Goal: Transaction & Acquisition: Purchase product/service

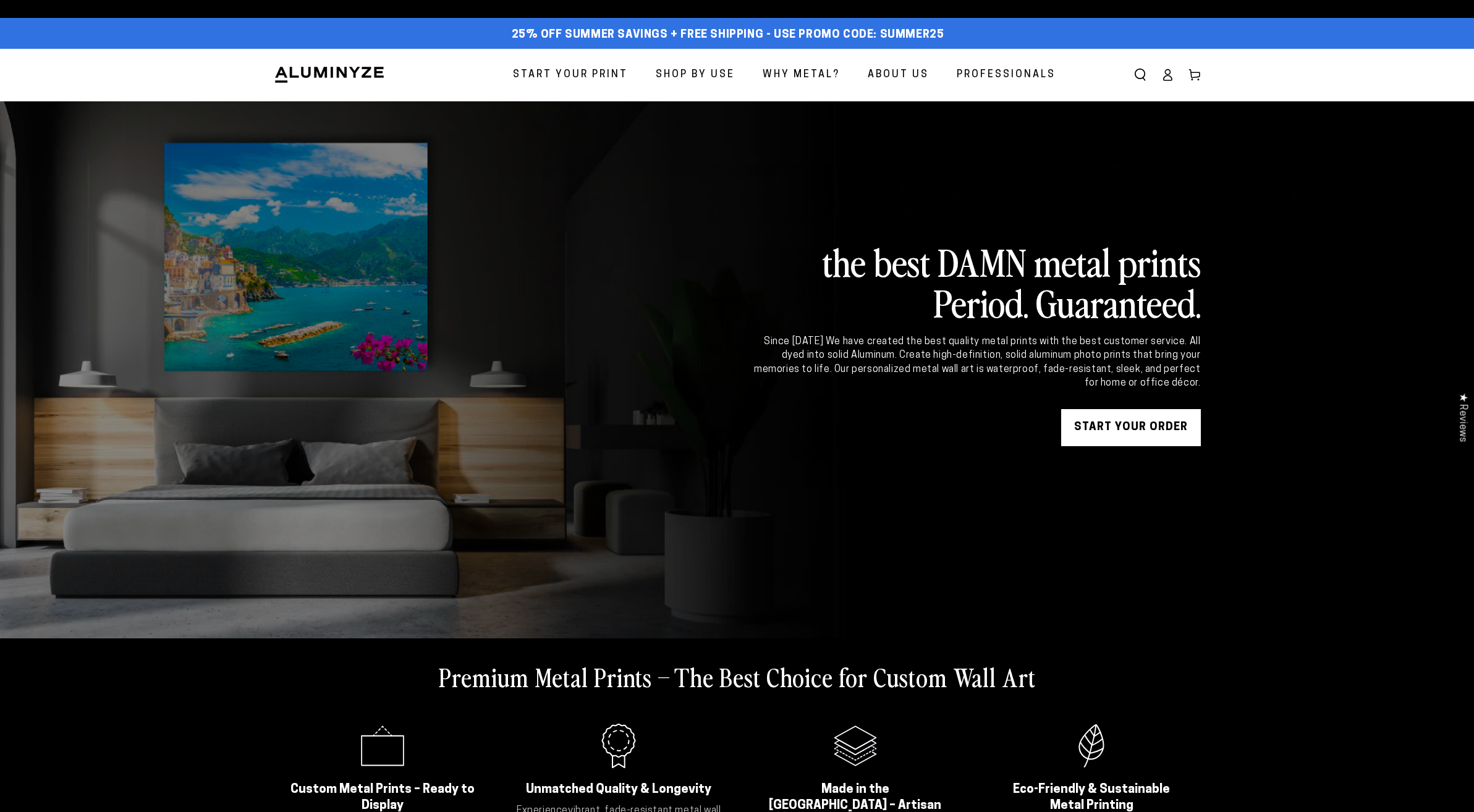
click at [604, 77] on span "Start Your Print" at bounding box center [570, 74] width 115 height 18
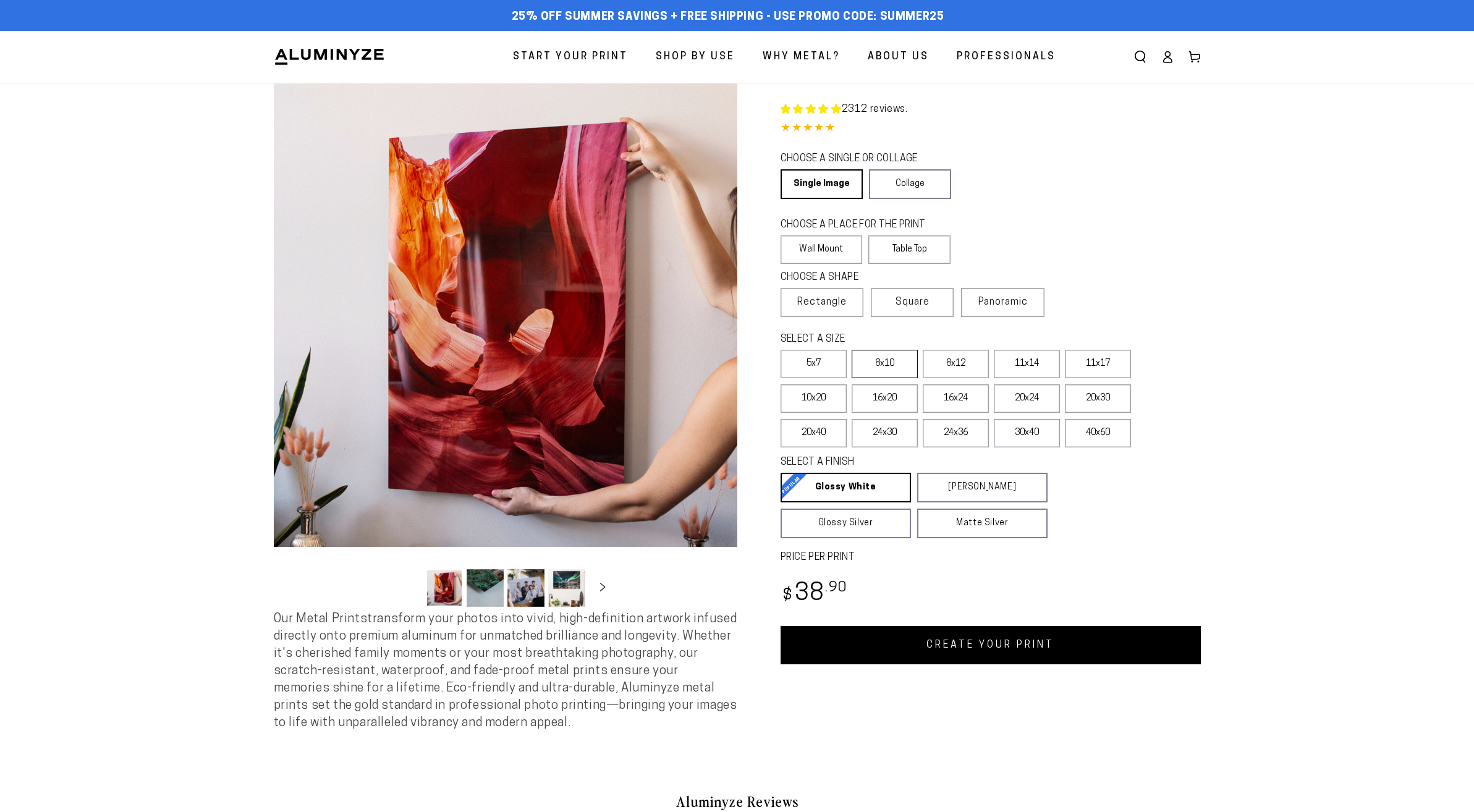
select select "**********"
click at [1009, 304] on span "Panoramic" at bounding box center [1003, 302] width 50 height 10
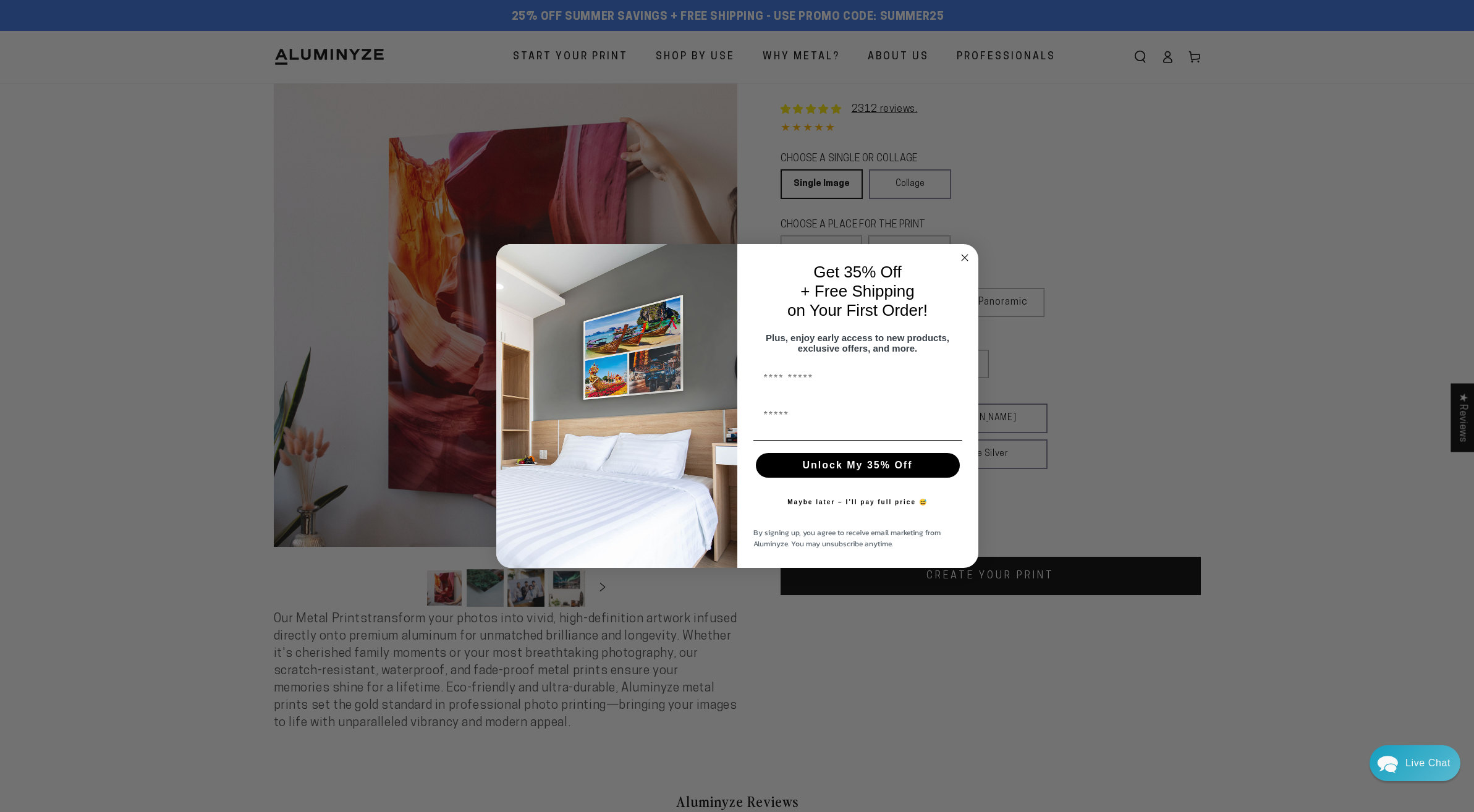
click at [968, 253] on circle "Close dialog" at bounding box center [964, 258] width 15 height 15
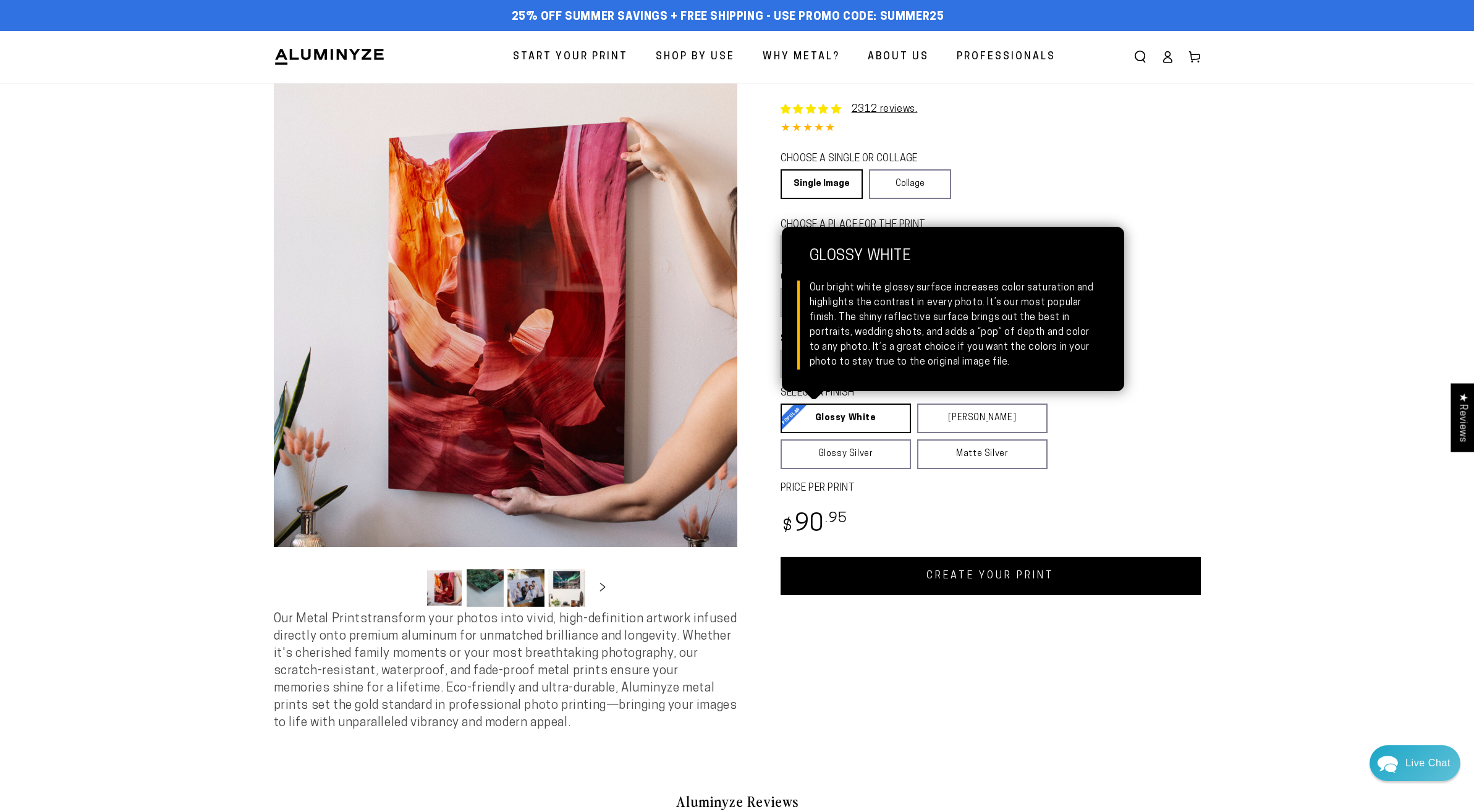
click at [868, 426] on link "Glossy White Glossy White Our bright white glossy surface increases color satur…" at bounding box center [846, 418] width 130 height 30
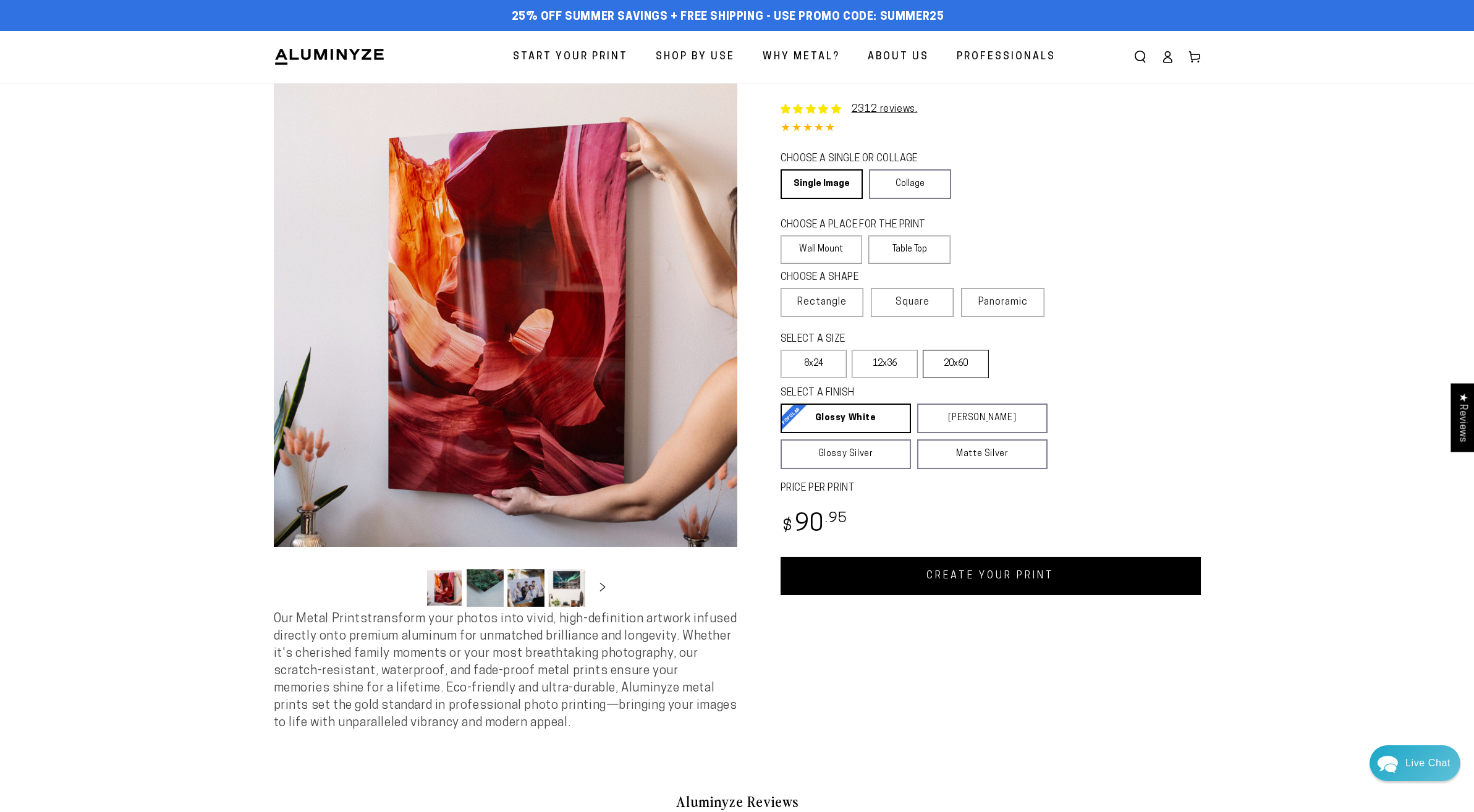
click at [950, 359] on label "20x60" at bounding box center [955, 364] width 66 height 28
click at [954, 591] on link "CREATE YOUR PRINT" at bounding box center [990, 576] width 420 height 39
click at [1168, 62] on icon at bounding box center [1168, 56] width 12 height 12
select select "**********"
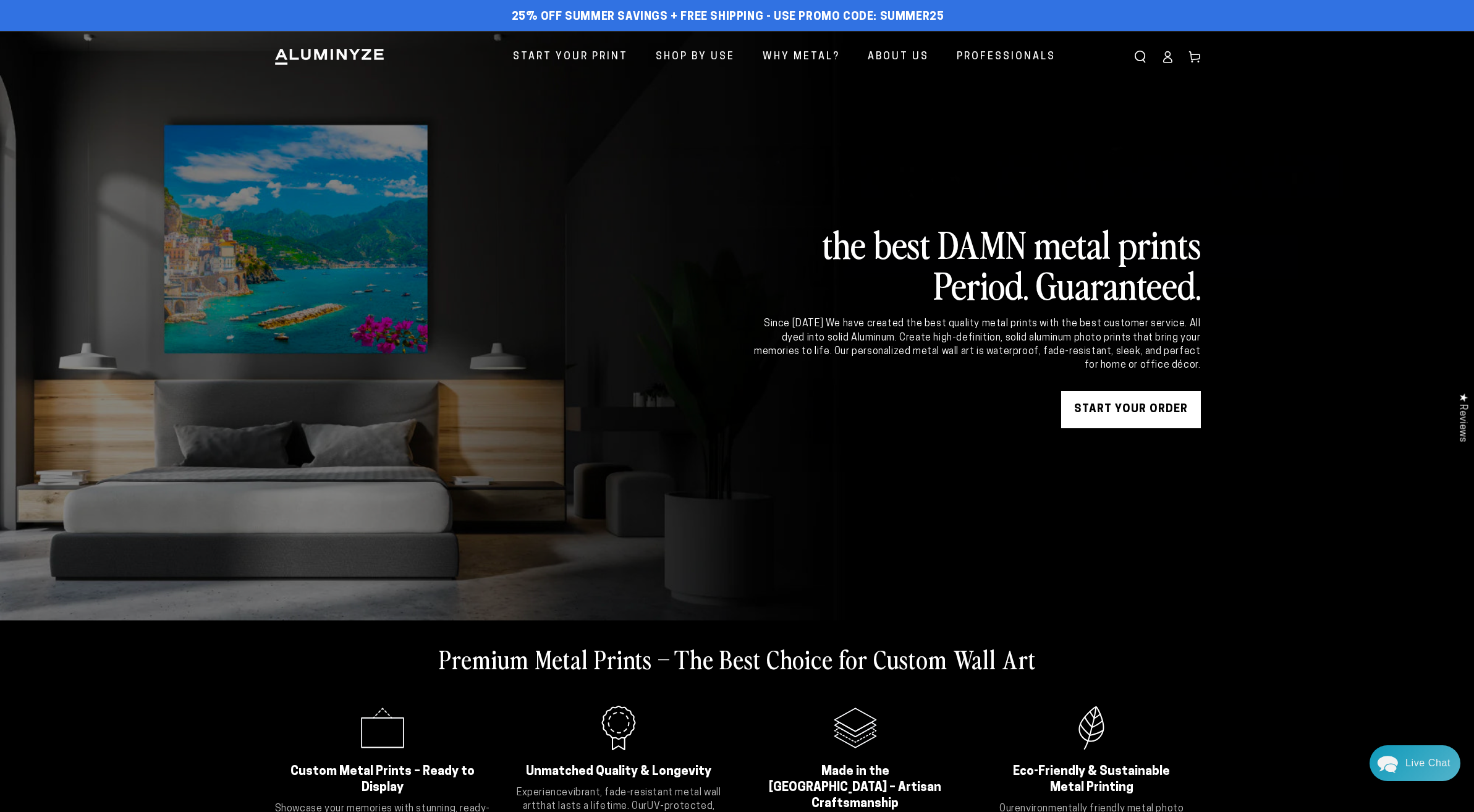
click at [1168, 58] on icon at bounding box center [1167, 61] width 8 height 5
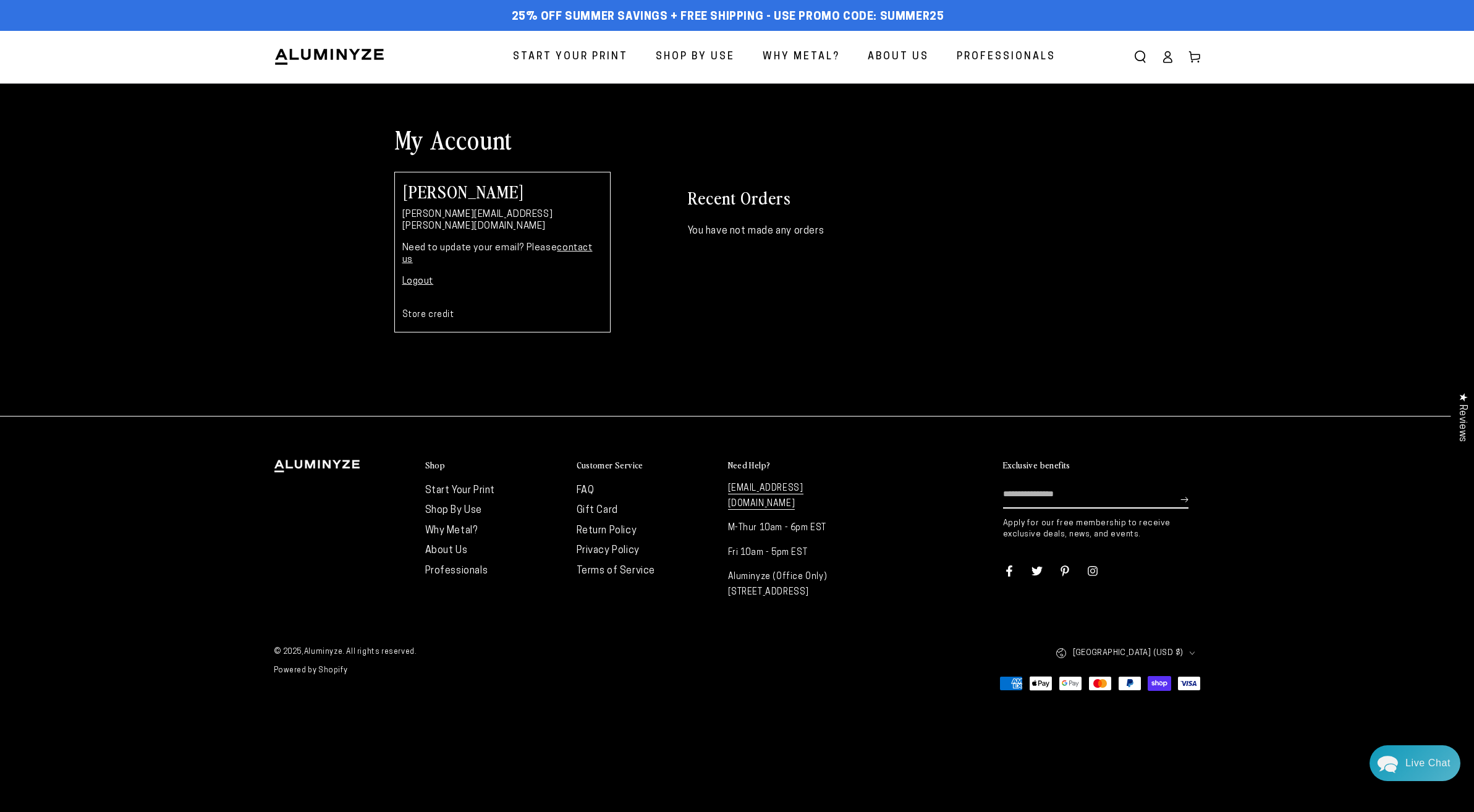
click at [615, 57] on span "Start Your Print" at bounding box center [570, 56] width 115 height 18
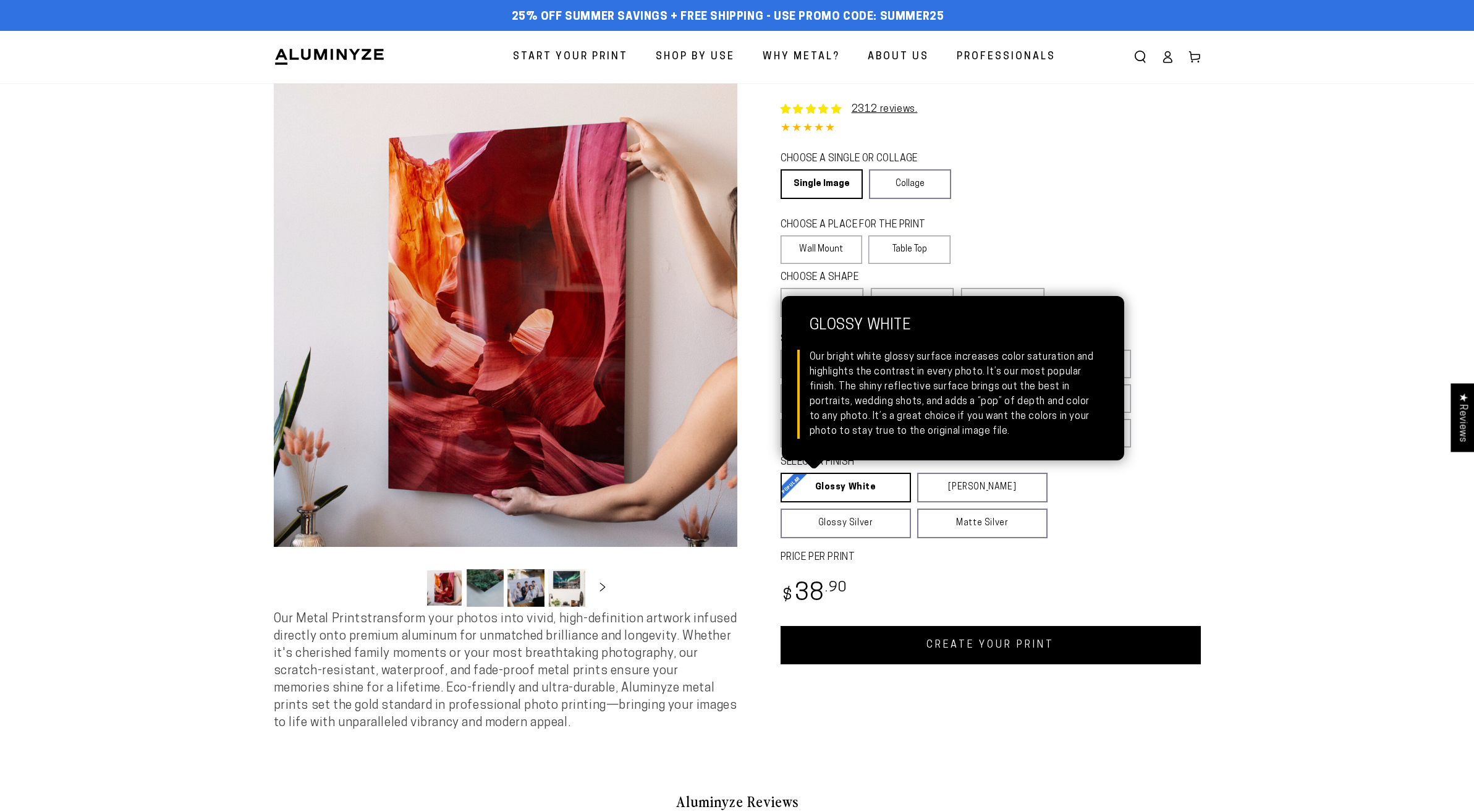
select select "**********"
click at [881, 494] on link "Glossy White Glossy White Our bright white glossy surface increases color satur…" at bounding box center [846, 487] width 130 height 30
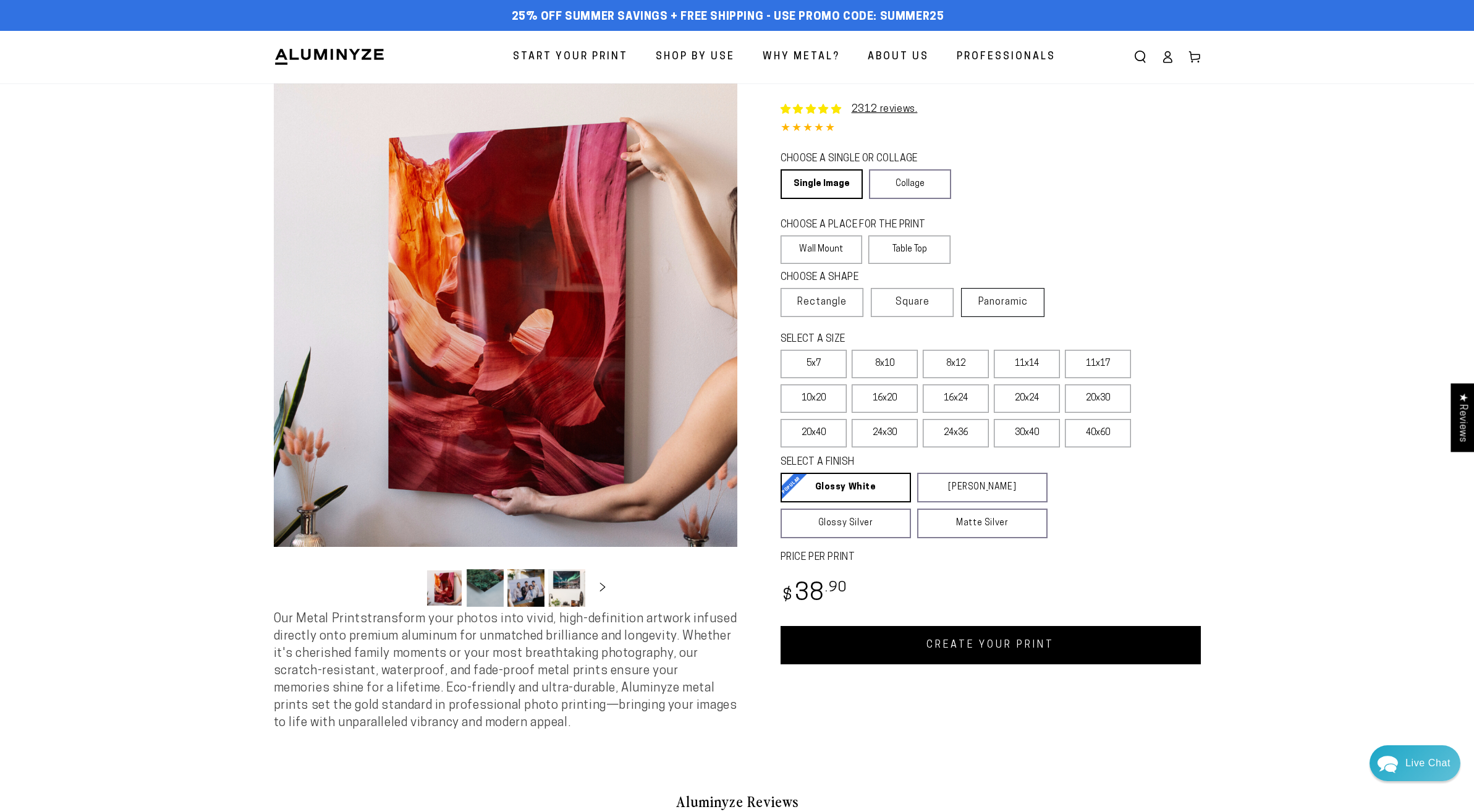
click at [1025, 310] on label "Panoramic" at bounding box center [1002, 302] width 83 height 29
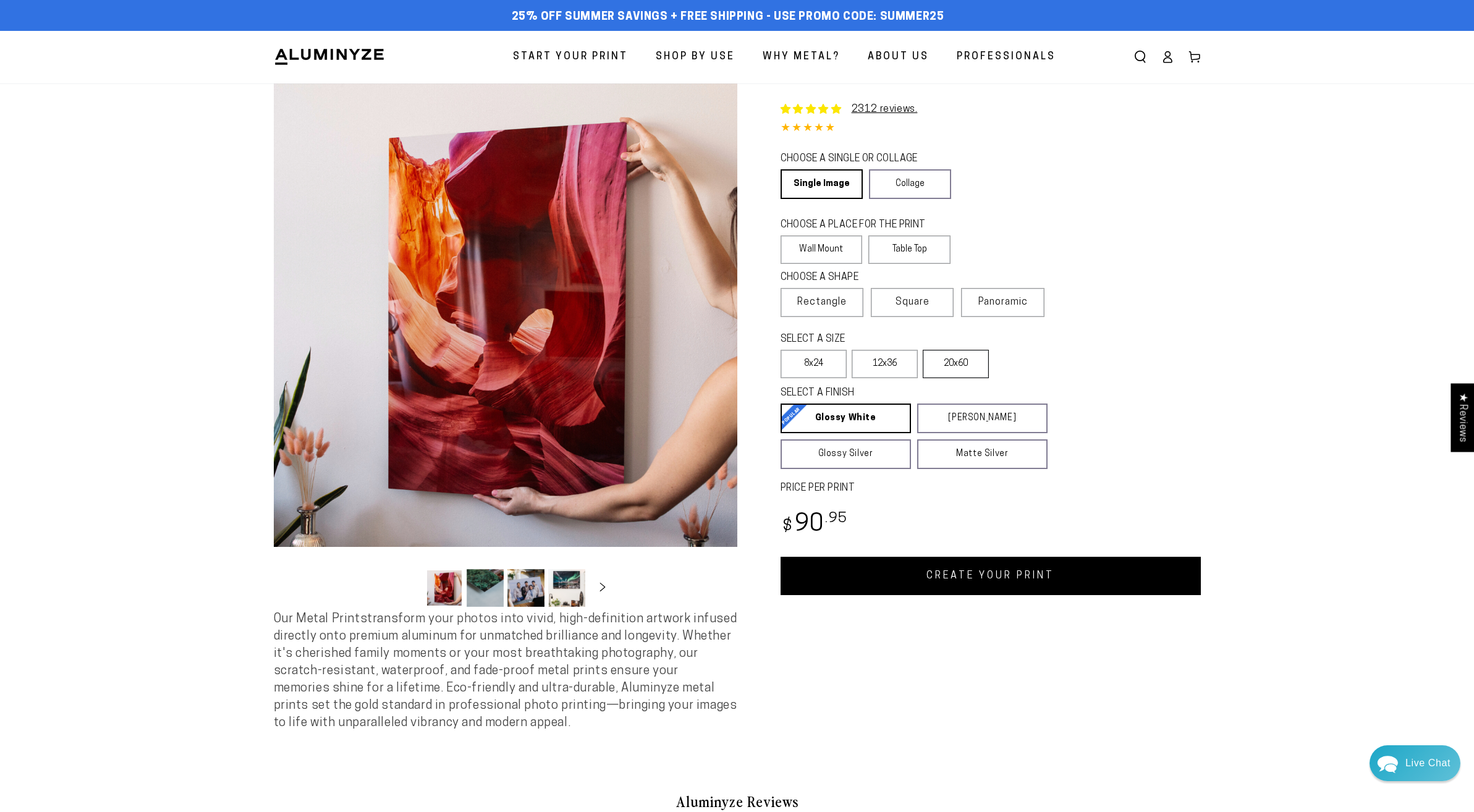
click at [946, 362] on label "20x60" at bounding box center [955, 364] width 66 height 28
click at [974, 589] on link "CREATE YOUR PRINT" at bounding box center [990, 576] width 420 height 39
